Goal: Information Seeking & Learning: Learn about a topic

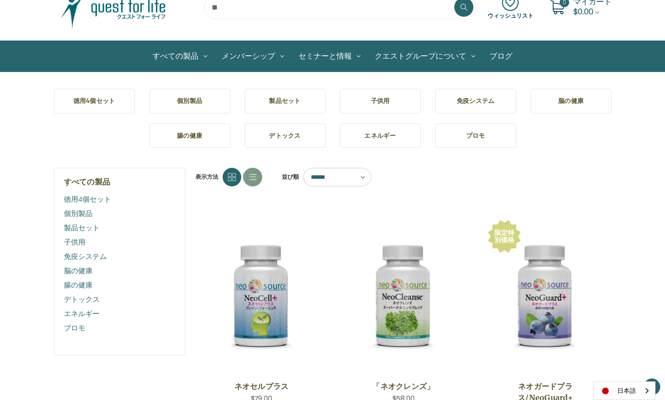
scroll to position [52, 0]
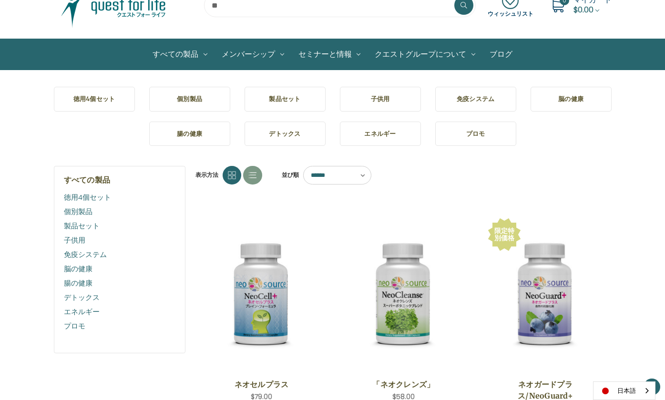
click at [86, 282] on link "腸の健康" at bounding box center [120, 283] width 112 height 14
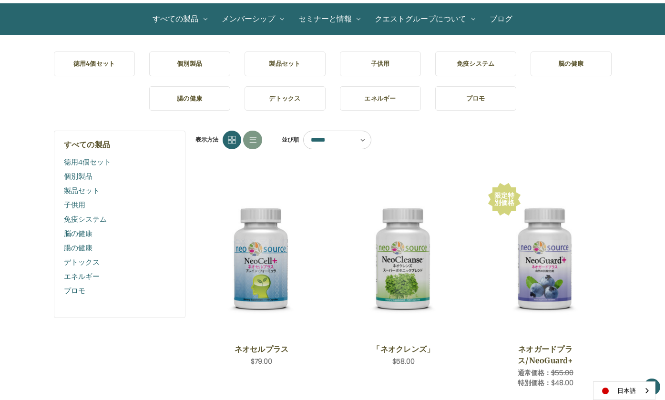
scroll to position [92, 0]
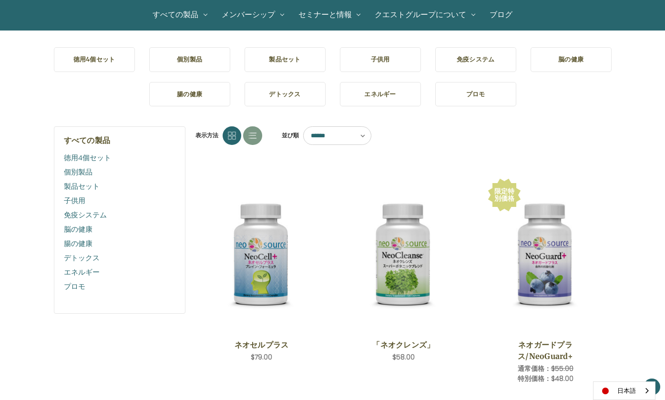
click at [86, 244] on link "腸の健康" at bounding box center [120, 243] width 112 height 14
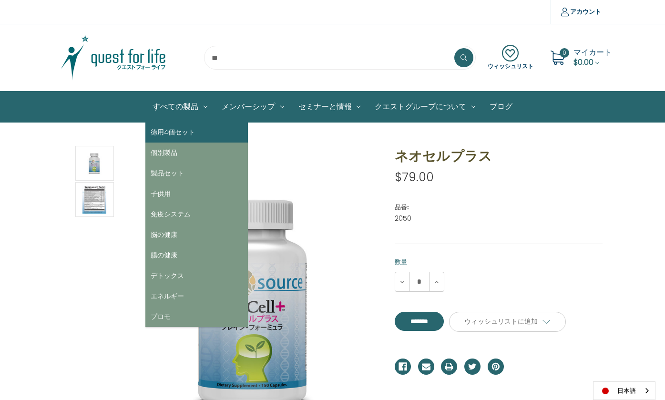
click at [170, 132] on link "徳用4個セット" at bounding box center [196, 132] width 102 height 20
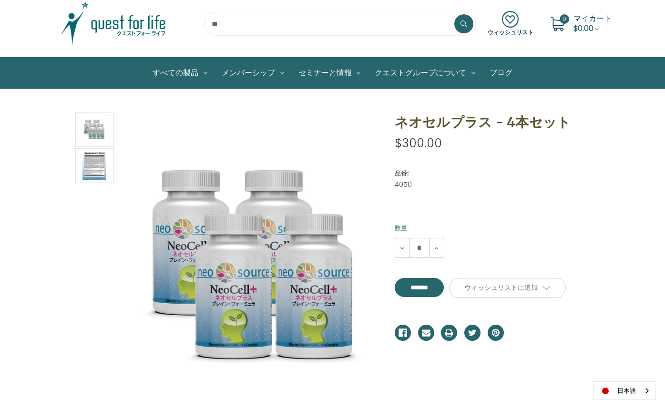
scroll to position [37, 0]
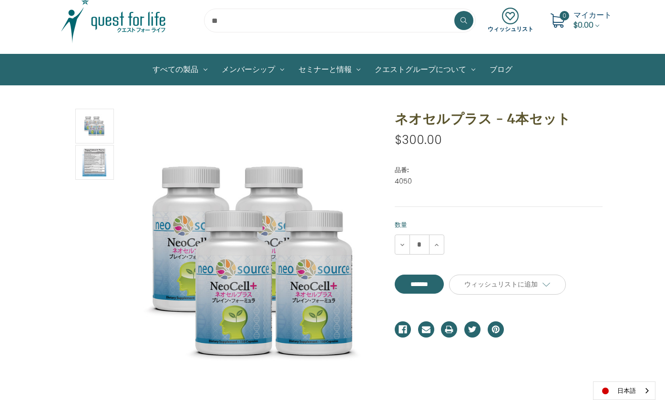
click at [153, 26] on img at bounding box center [113, 21] width 119 height 48
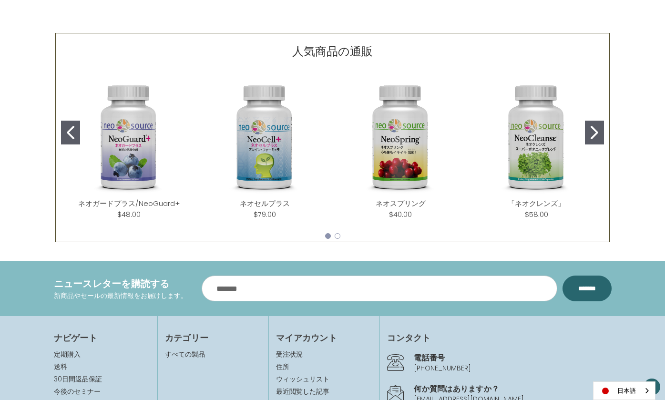
scroll to position [401, 0]
click at [585, 137] on button "Go to slide 2" at bounding box center [594, 132] width 19 height 24
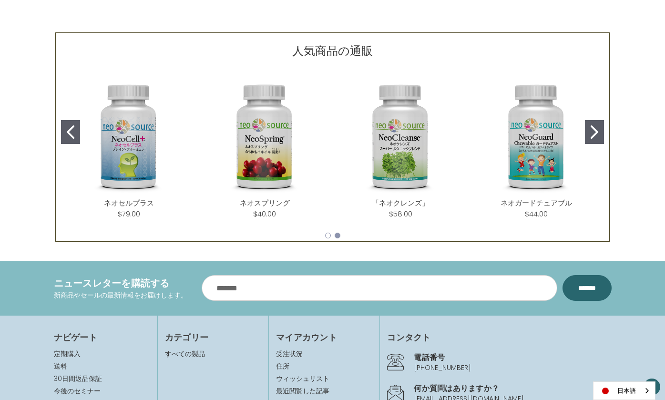
click at [587, 137] on button "Go to slide 2" at bounding box center [594, 132] width 19 height 24
click at [595, 132] on icon "Go to slide 2" at bounding box center [594, 131] width 8 height 13
click at [71, 129] on icon "Go to slide 1" at bounding box center [71, 131] width 8 height 13
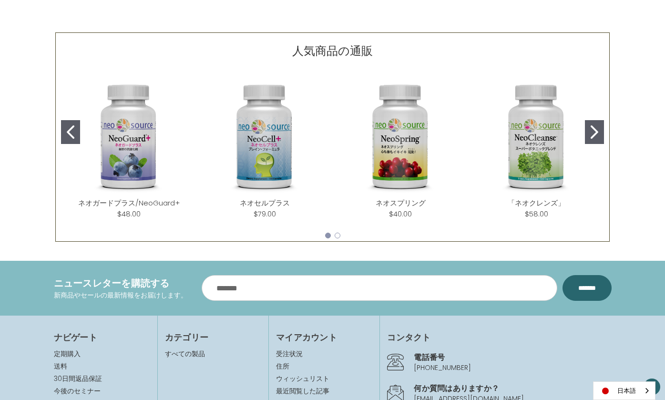
click at [71, 129] on icon "Go to slide 1" at bounding box center [71, 131] width 8 height 13
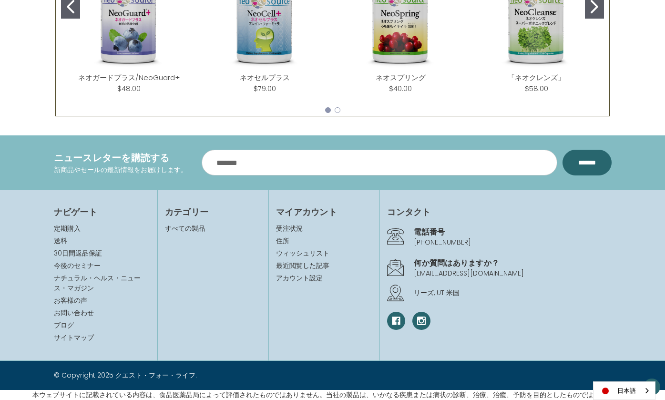
scroll to position [526, 0]
click at [94, 254] on link "30日間返品保証" at bounding box center [78, 253] width 48 height 10
